Goal: Information Seeking & Learning: Learn about a topic

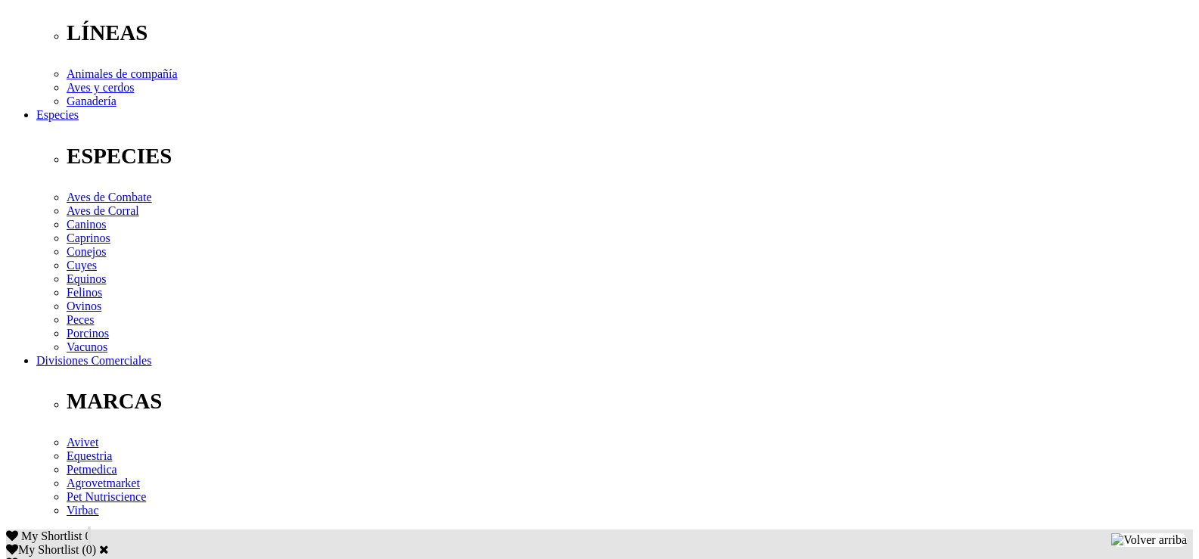
scroll to position [605, 0]
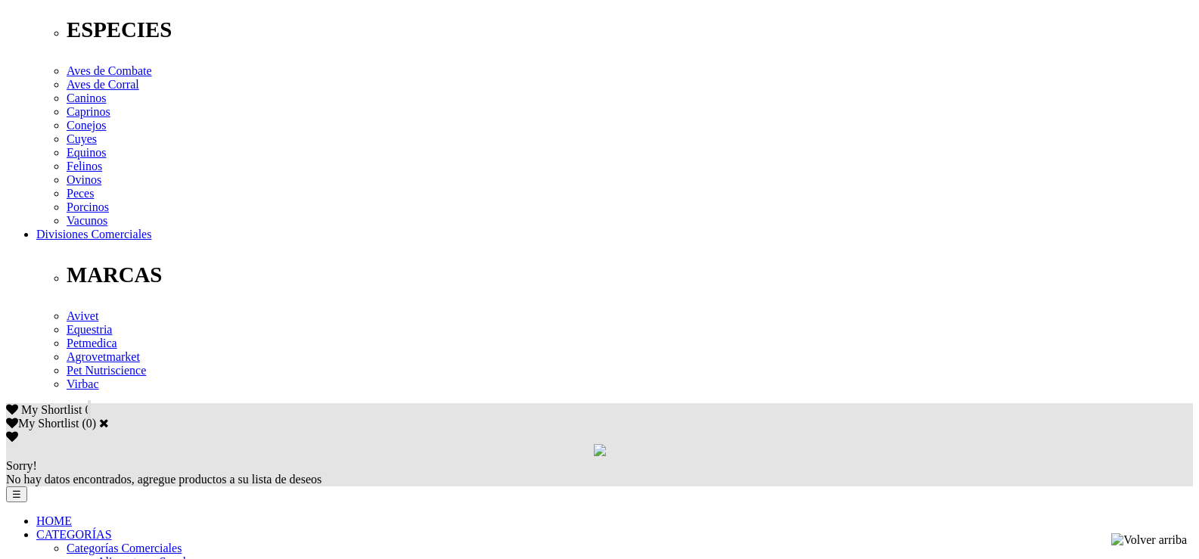
drag, startPoint x: 696, startPoint y: 146, endPoint x: 673, endPoint y: 123, distance: 32.1
drag, startPoint x: 787, startPoint y: 222, endPoint x: 804, endPoint y: 362, distance: 141.1
